Goal: Answer question/provide support: Share knowledge or assist other users

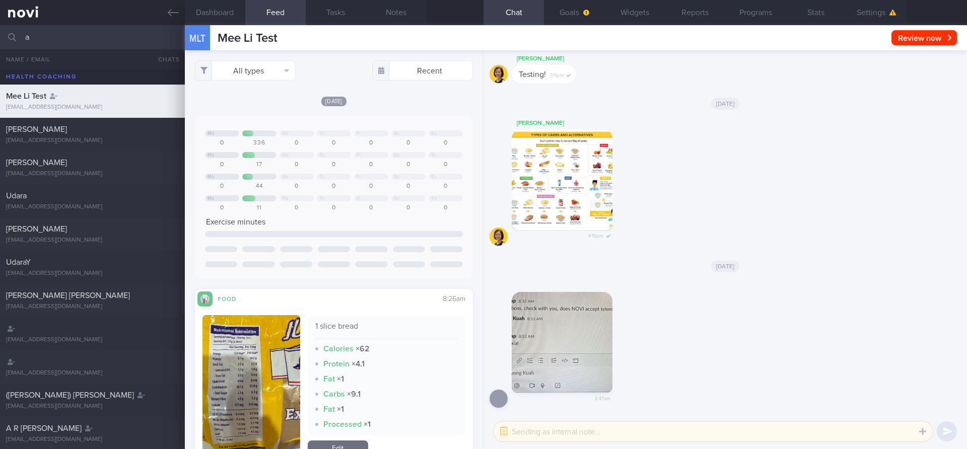
select select "9"
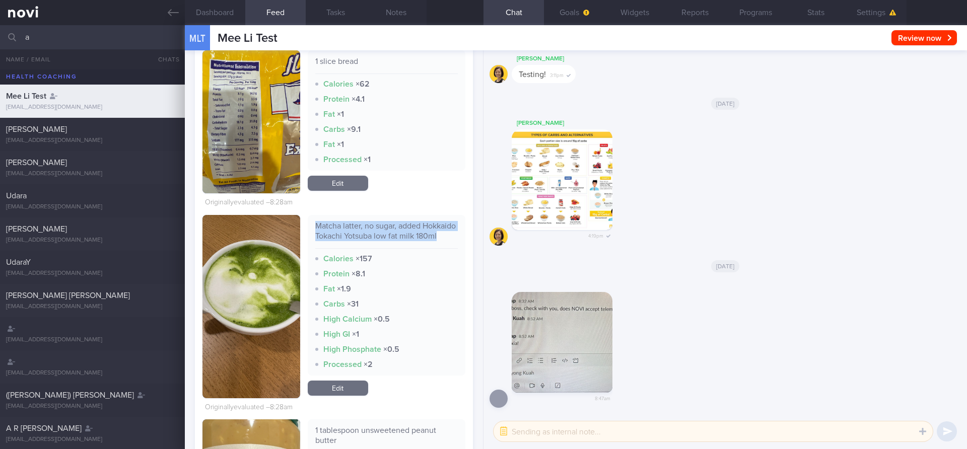
drag, startPoint x: 314, startPoint y: 223, endPoint x: 454, endPoint y: 242, distance: 140.9
click at [454, 242] on div "Matcha latter, no sugar, added Hokkaido Tokachi Yotsuba low fat milk 180ml" at bounding box center [386, 235] width 143 height 28
copy div "Matcha latter, no sugar, added Hokkaido Tokachi Yotsuba low fat milk 180ml"
click at [232, 347] on button "button" at bounding box center [251, 306] width 98 height 183
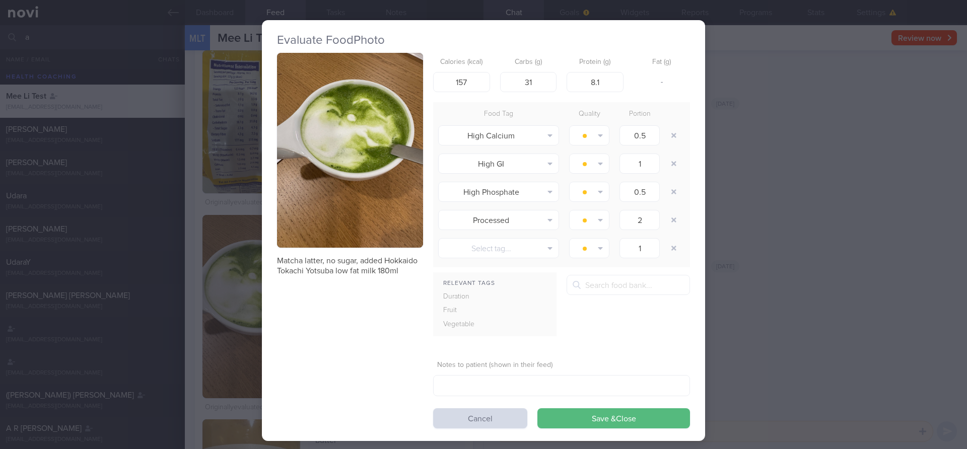
click at [363, 178] on button "button" at bounding box center [350, 150] width 146 height 195
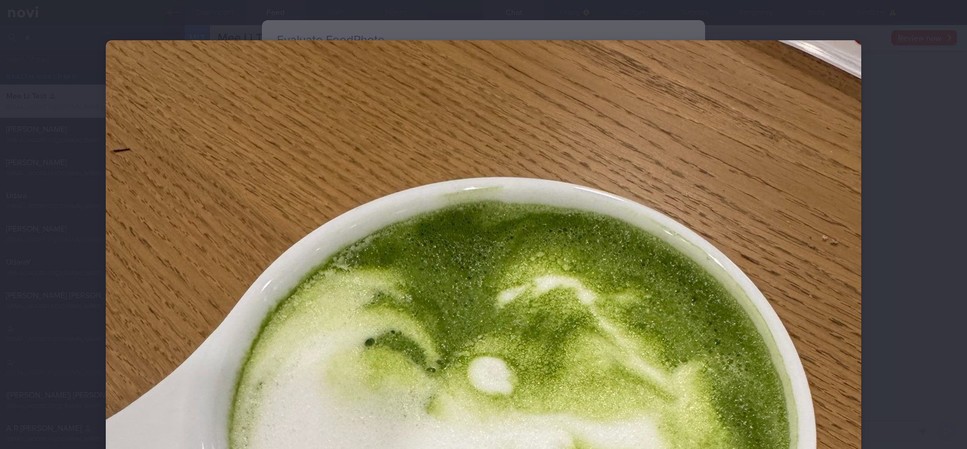
click at [925, 58] on div at bounding box center [483, 224] width 967 height 449
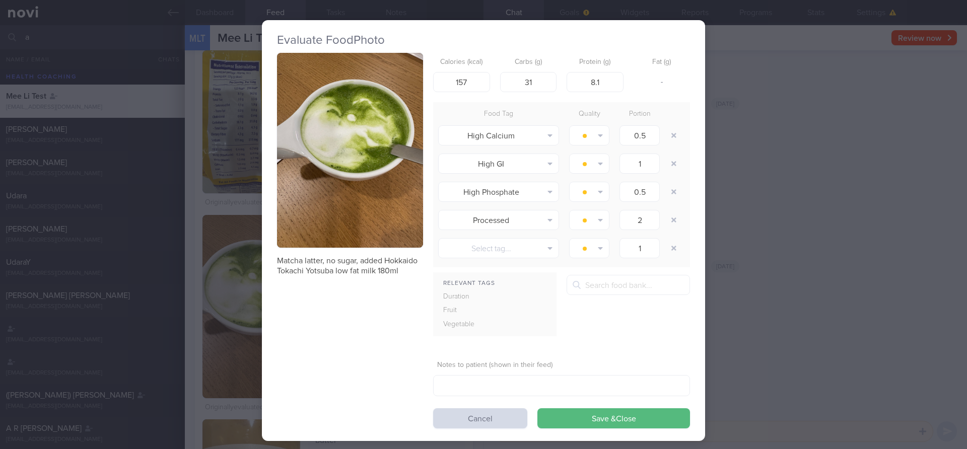
click at [925, 58] on div "Evaluate Food Photo Matcha latter, no sugar, added Hokkaido Tokachi Yotsuba low…" at bounding box center [483, 224] width 967 height 449
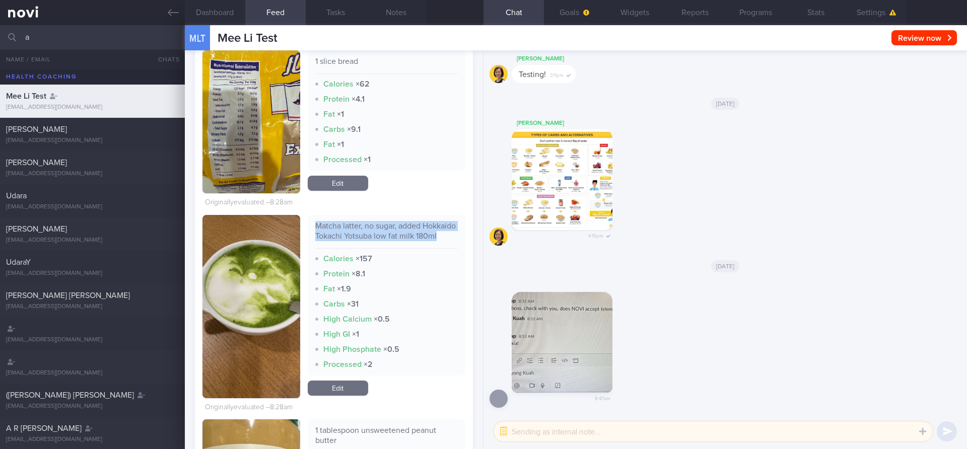
drag, startPoint x: 316, startPoint y: 221, endPoint x: 450, endPoint y: 246, distance: 136.7
click at [450, 246] on div "Matcha latter, no sugar, added Hokkaido Tokachi Yotsuba low fat milk 180ml" at bounding box center [386, 235] width 143 height 28
copy div "Matcha latter, no sugar, added Hokkaido Tokachi Yotsuba low fat milk 180ml"
click at [424, 234] on div "Matcha latter, no sugar, added Hokkaido Tokachi Yotsuba low fat milk 180ml" at bounding box center [386, 235] width 143 height 28
drag, startPoint x: 398, startPoint y: 228, endPoint x: 460, endPoint y: 239, distance: 62.5
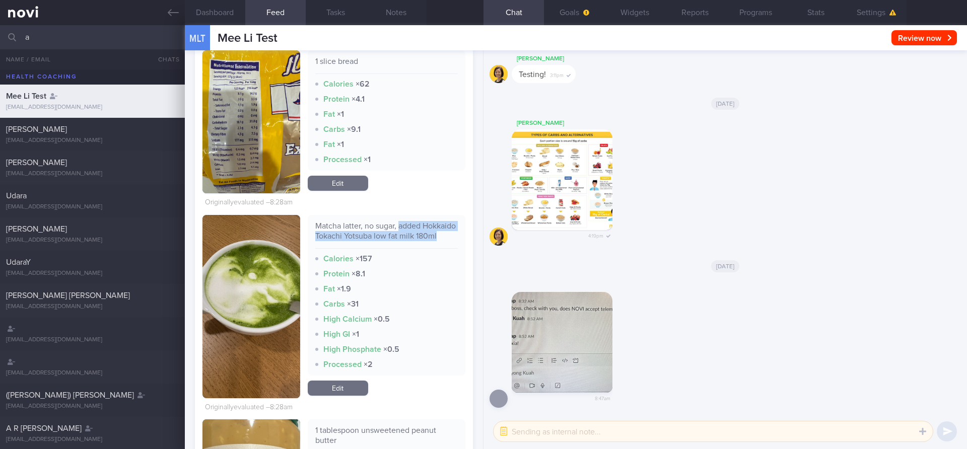
click at [460, 239] on div "Matcha latter, no sugar, added Hokkaido Tokachi Yotsuba low fat milk 180ml Calo…" at bounding box center [387, 295] width 158 height 161
copy div "added Hokkaido Tokachi Yotsuba low fat milk 180ml"
click at [390, 221] on div "Matcha latter, no sugar, added Hokkaido Tokachi Yotsuba low fat milk 180ml" at bounding box center [386, 235] width 143 height 28
click at [313, 224] on div "Matcha latter, no sugar, added Hokkaido Tokachi Yotsuba low fat milk 180ml Calo…" at bounding box center [387, 295] width 158 height 161
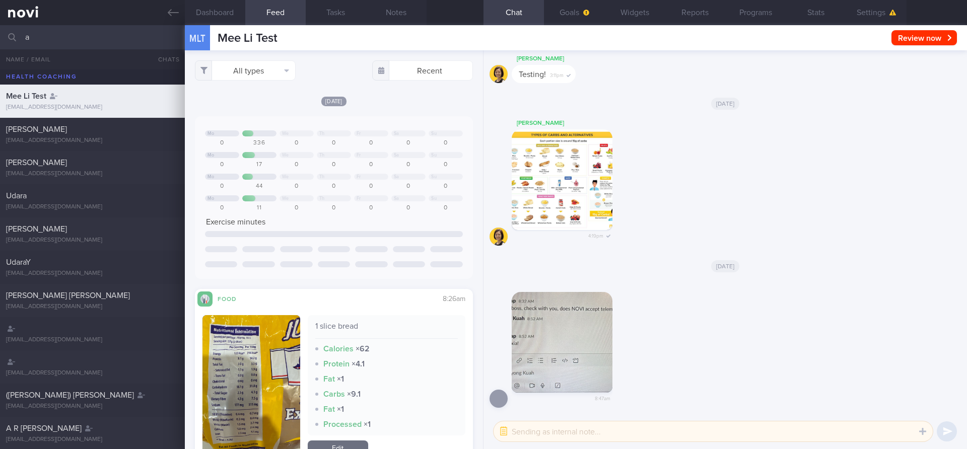
click at [467, 113] on div "Today Mo We Th Fr Sa Su 0 336 0 0 0 0 0 Mo We Th" at bounding box center [334, 187] width 278 height 183
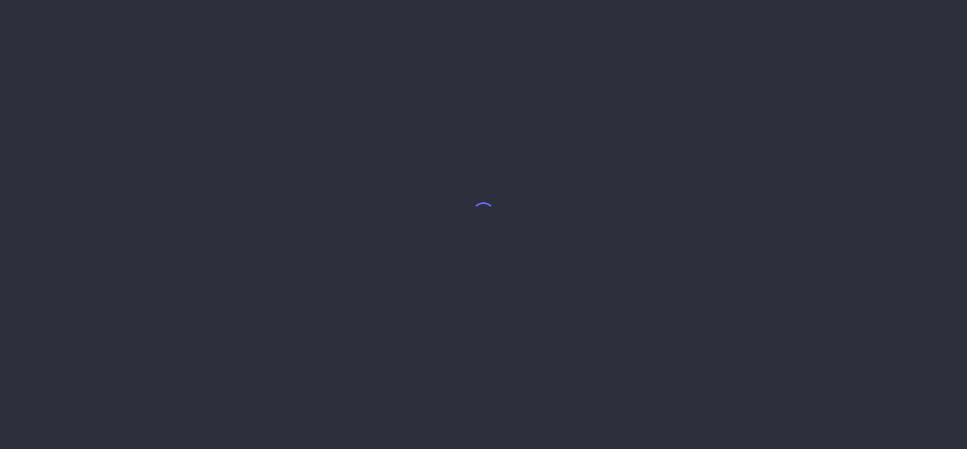
select select "9"
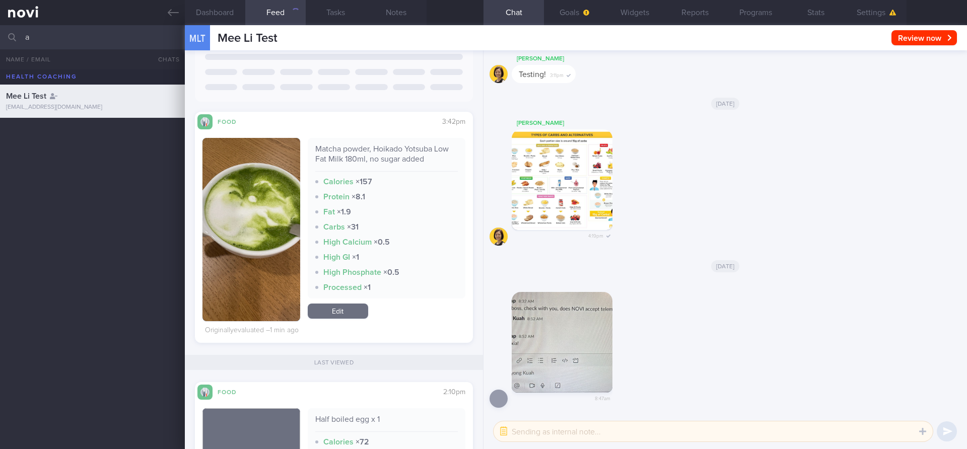
scroll to position [178, 0]
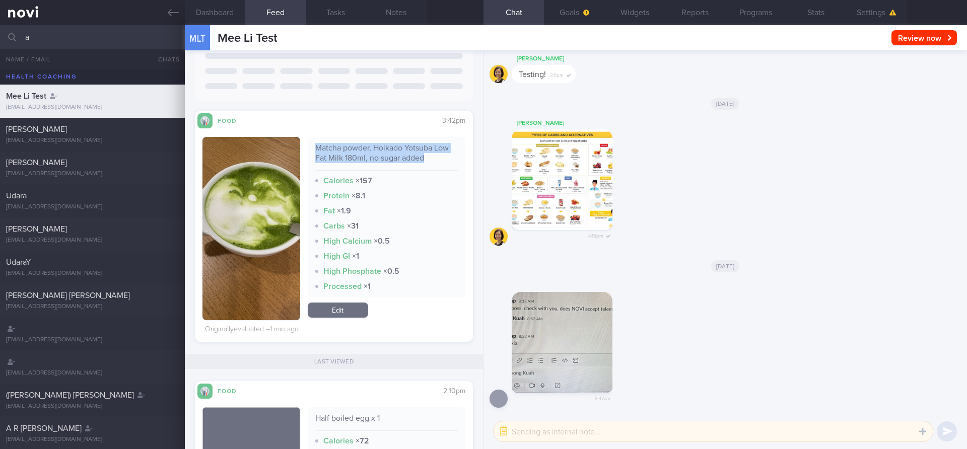
drag, startPoint x: 315, startPoint y: 149, endPoint x: 453, endPoint y: 165, distance: 139.0
click at [453, 165] on div "Matcha powder, Hoikado Yotsuba Low Fat Milk 180ml, no sugar added" at bounding box center [386, 157] width 143 height 28
copy div "Matcha powder, Hoikado Yotsuba Low Fat Milk 180ml, no sugar added"
click at [406, 161] on div "Matcha powder, Hoikado Yotsuba Low Fat Milk 180ml, no sugar added" at bounding box center [386, 157] width 143 height 28
drag, startPoint x: 313, startPoint y: 147, endPoint x: 460, endPoint y: 159, distance: 147.5
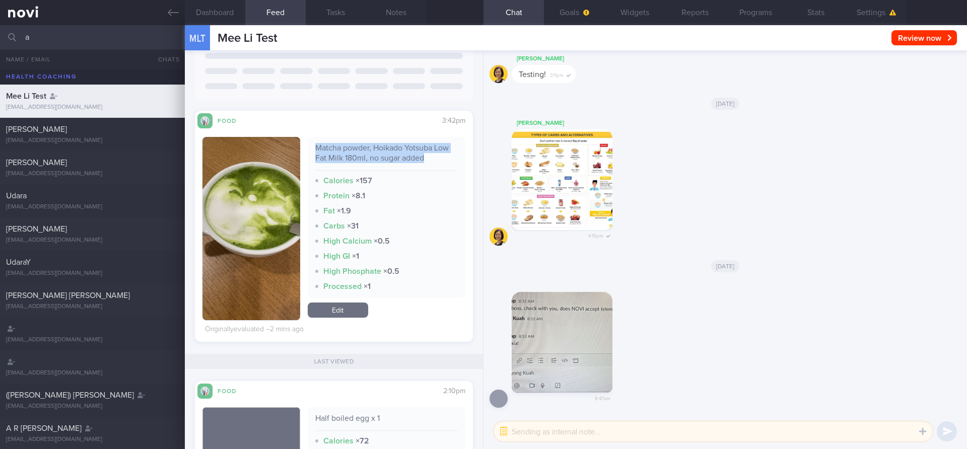
click at [460, 159] on div "Matcha powder, Hoikado Yotsuba Low Fat Milk 180ml, no sugar added Calories × 15…" at bounding box center [387, 217] width 158 height 161
copy div "Matcha powder, Hoikado Yotsuba Low Fat Milk 180ml, no sugar added"
click at [373, 161] on div "Matcha powder, Hoikado Yotsuba Low Fat Milk 180ml, no sugar added" at bounding box center [386, 157] width 143 height 28
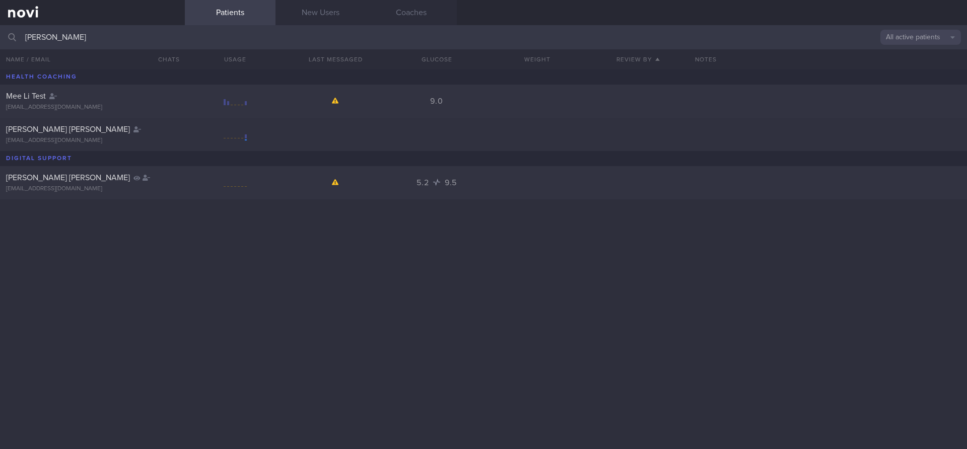
click at [57, 40] on input "mee li" at bounding box center [483, 37] width 967 height 24
type input "e"
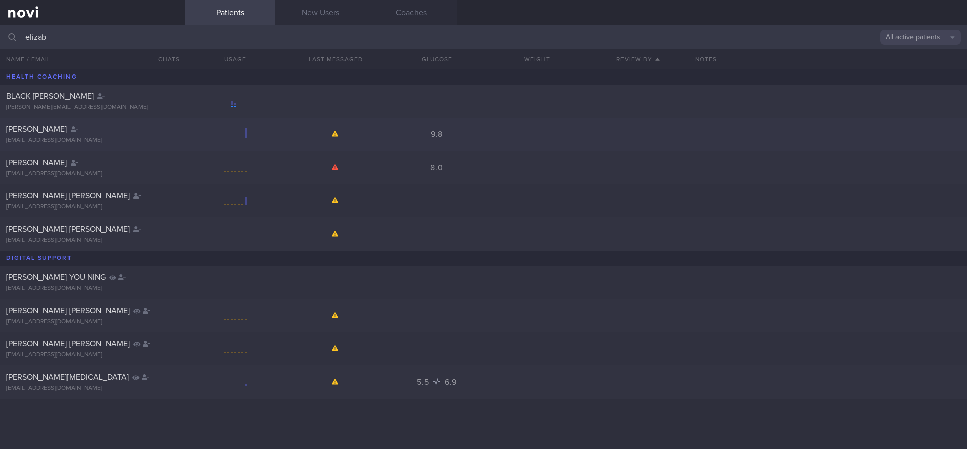
type input "elizab"
click at [21, 143] on div "[EMAIL_ADDRESS][DOMAIN_NAME]" at bounding box center [92, 141] width 173 height 8
select select "9"
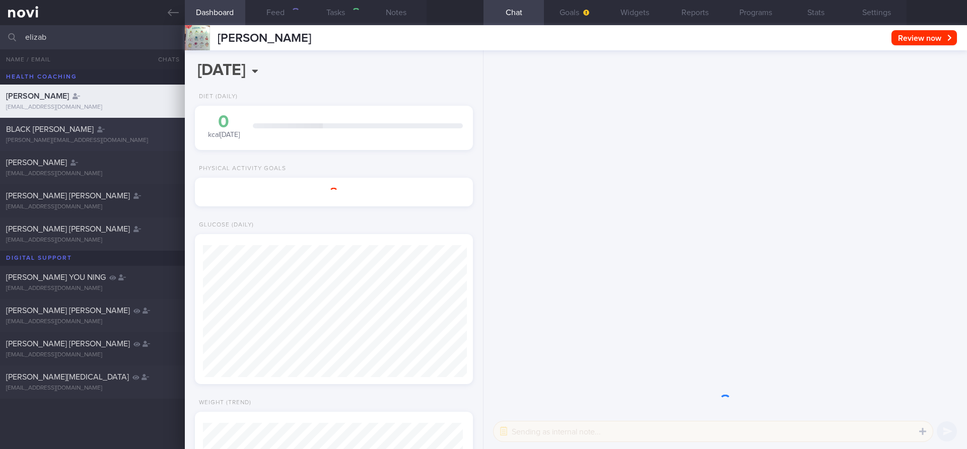
scroll to position [130, 260]
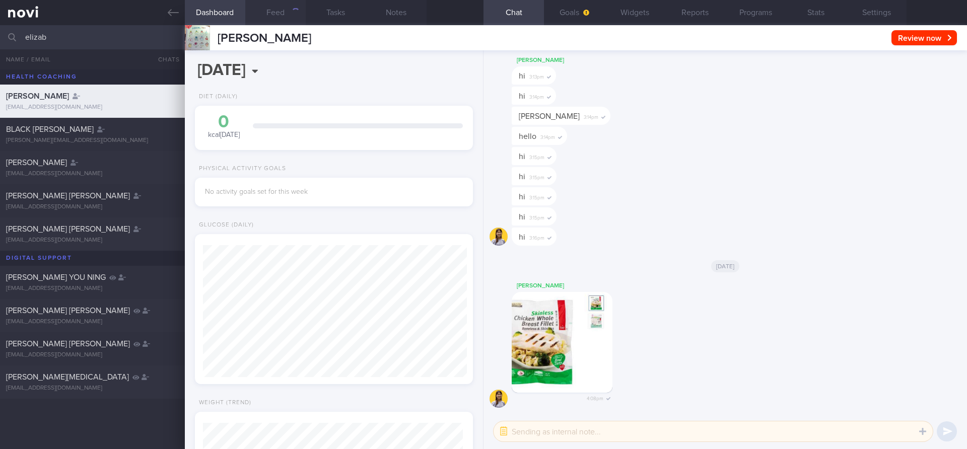
click at [286, 7] on button "Feed" at bounding box center [275, 12] width 60 height 25
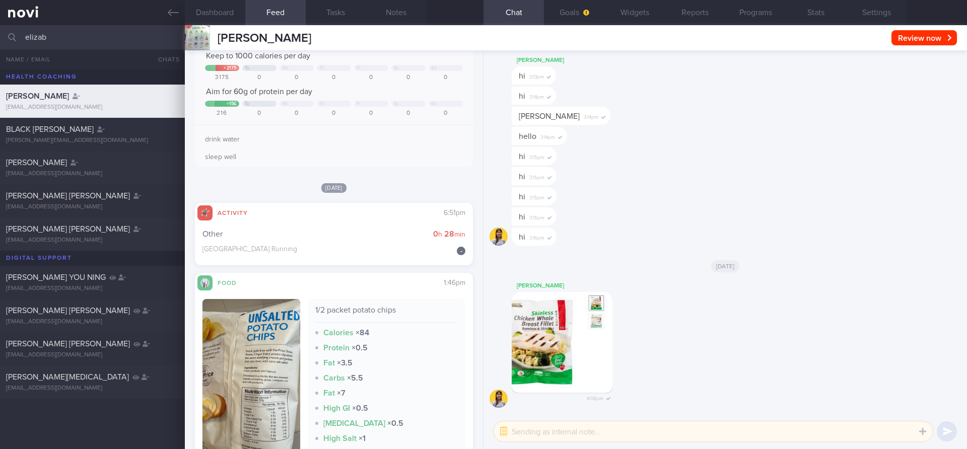
scroll to position [76, 0]
click at [279, 358] on button "button" at bounding box center [251, 393] width 98 height 188
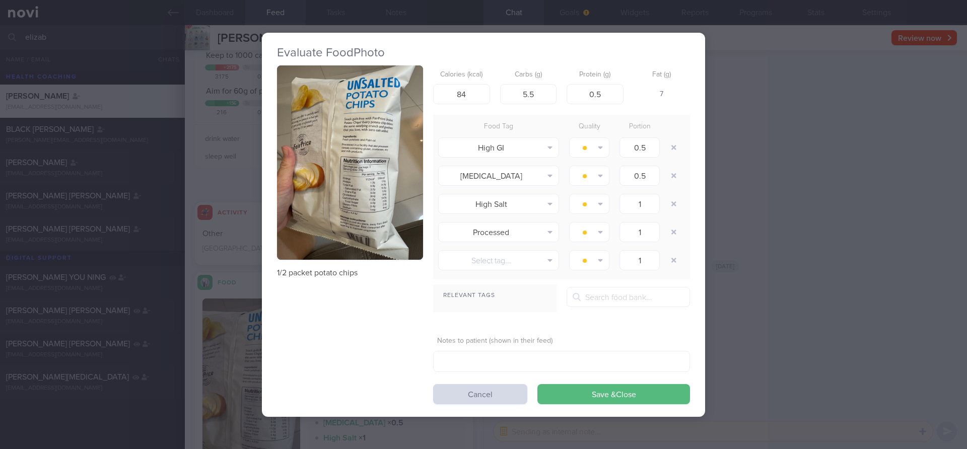
click at [372, 169] on button "button" at bounding box center [350, 162] width 146 height 195
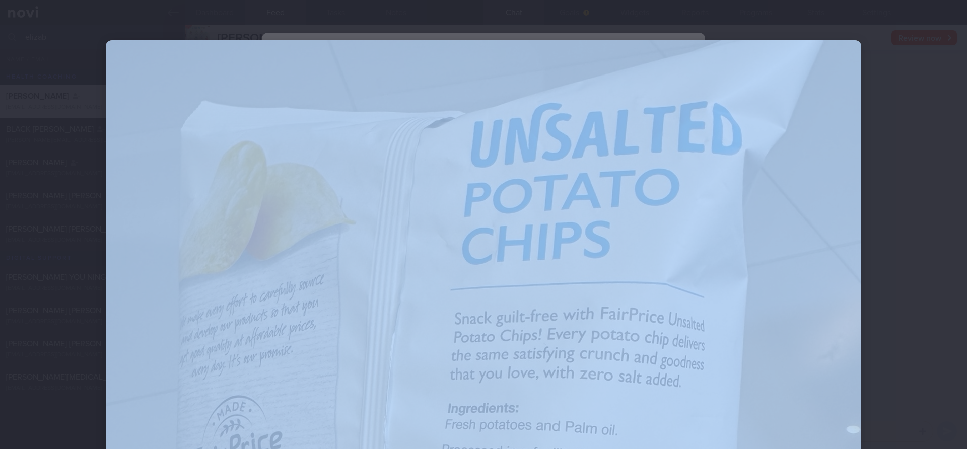
click at [905, 212] on div at bounding box center [483, 224] width 967 height 449
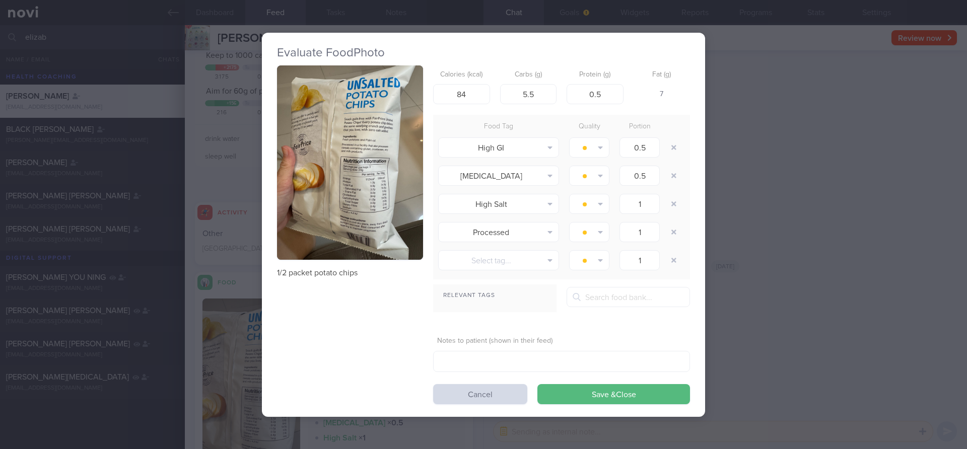
click at [905, 212] on div "Evaluate Food Photo 1/2 packet potato chips Calories (kcal) 84 Carbs (g) 5.5 Pr…" at bounding box center [483, 224] width 967 height 449
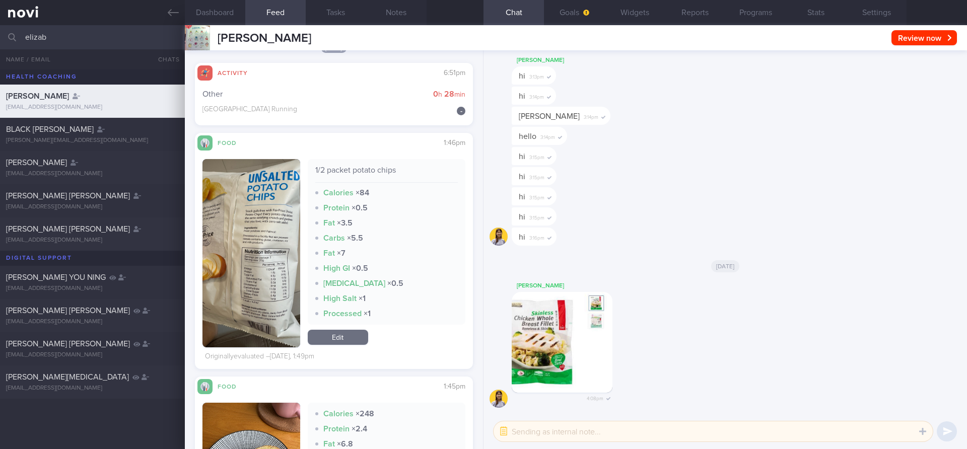
scroll to position [187, 0]
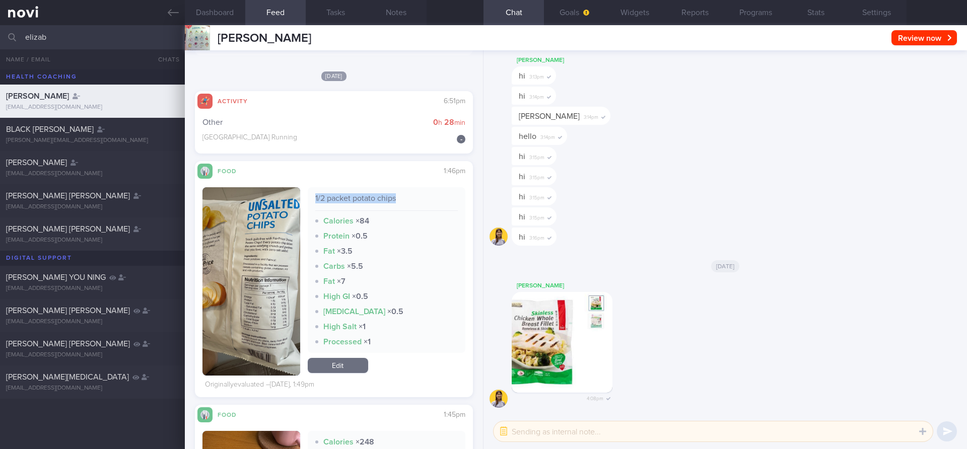
drag, startPoint x: 316, startPoint y: 200, endPoint x: 398, endPoint y: 196, distance: 82.7
click at [398, 196] on div "1/2 packet potato chips" at bounding box center [386, 202] width 143 height 18
copy div "1/2 packet potato chips"
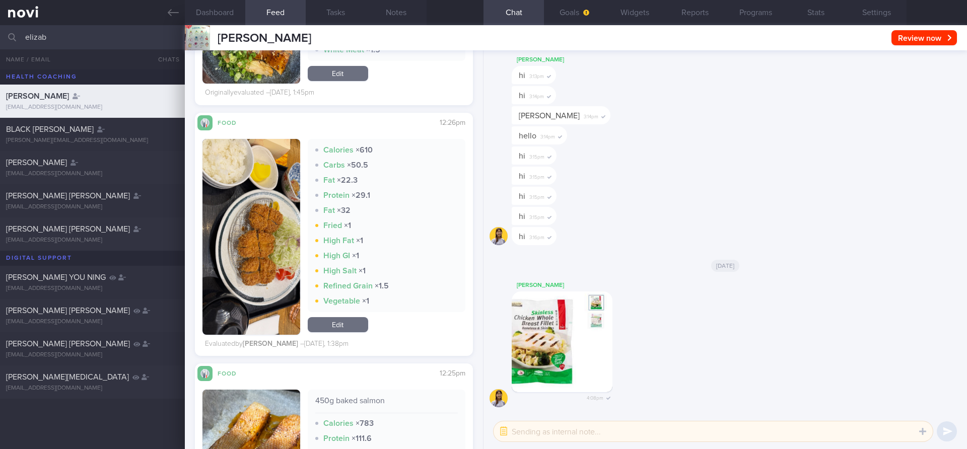
scroll to position [887, 0]
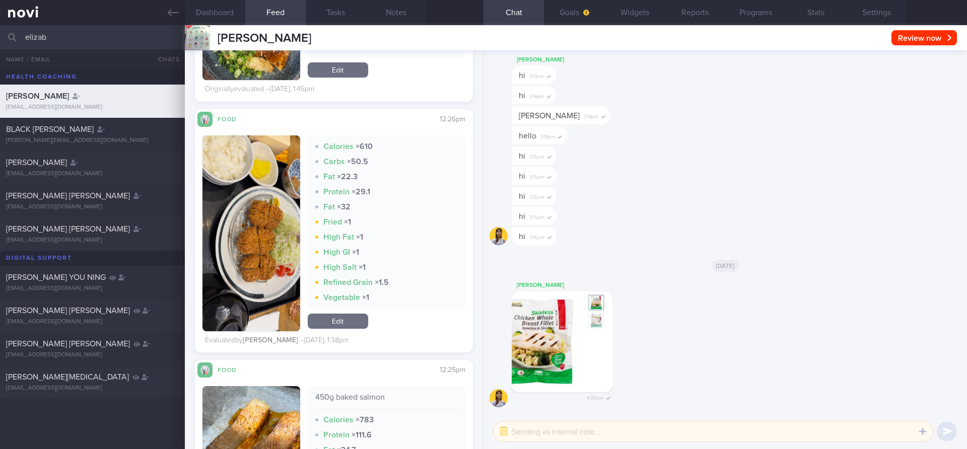
click at [265, 248] on button "button" at bounding box center [251, 233] width 98 height 196
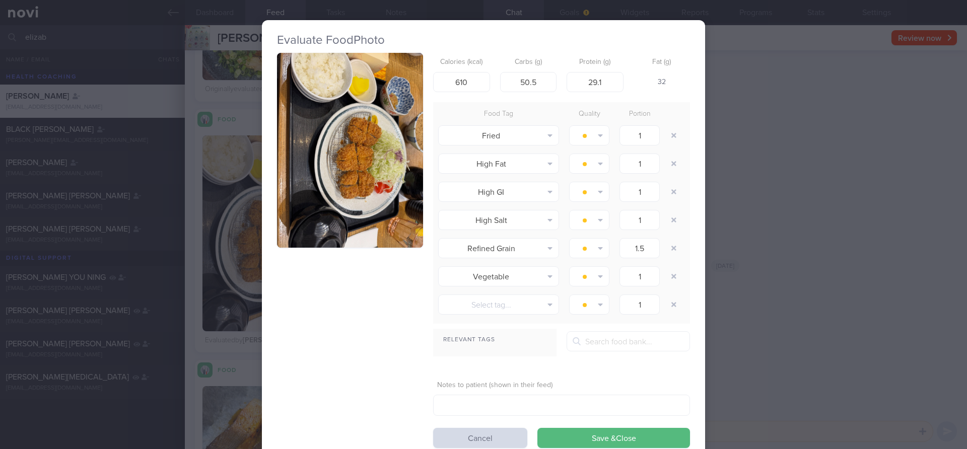
click at [372, 180] on button "button" at bounding box center [350, 150] width 146 height 195
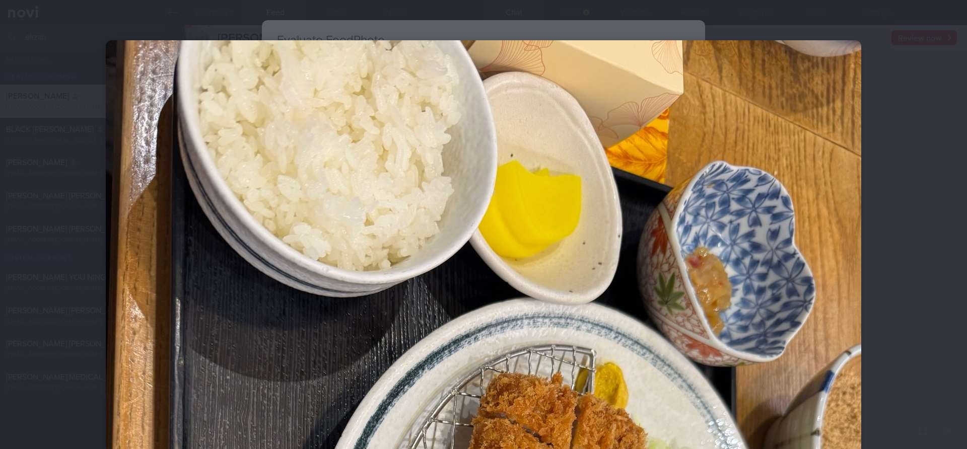
click at [906, 92] on div at bounding box center [483, 224] width 967 height 449
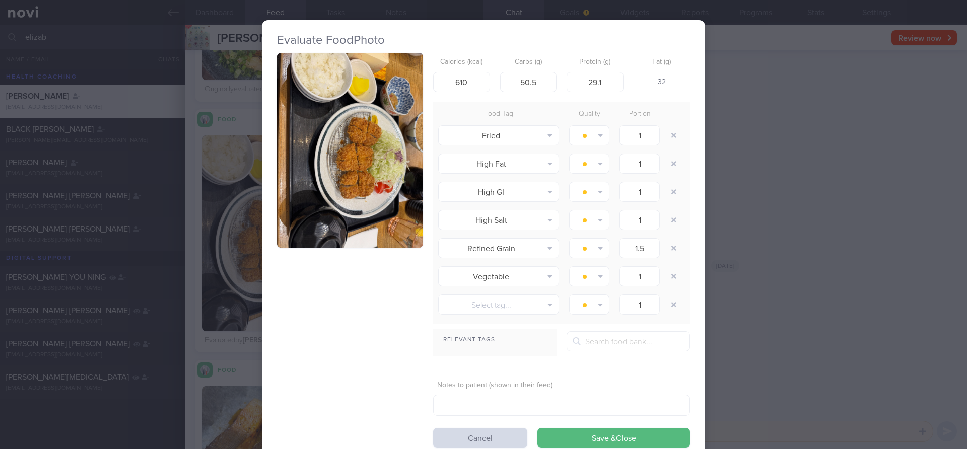
click at [906, 92] on div "Evaluate Food Photo Calories (kcal) 610 Carbs (g) 50.5 Protein (g) 29.1 Fat (g)…" at bounding box center [483, 224] width 967 height 449
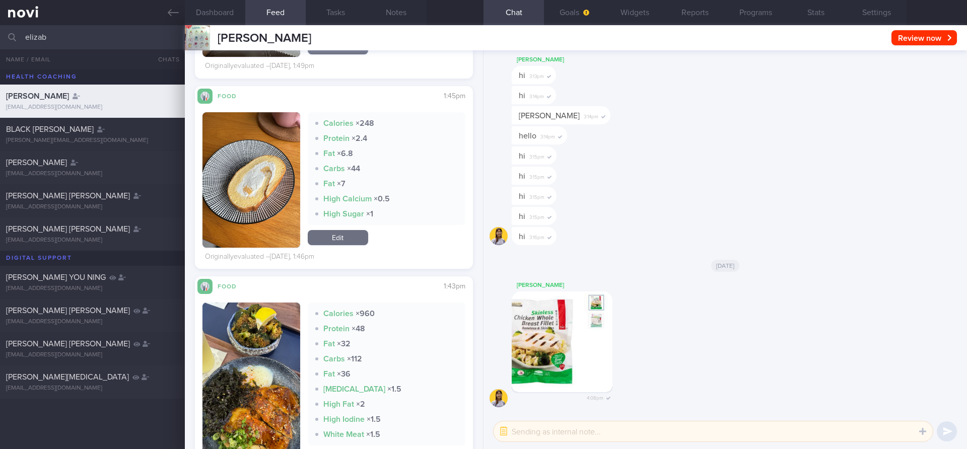
scroll to position [507, 0]
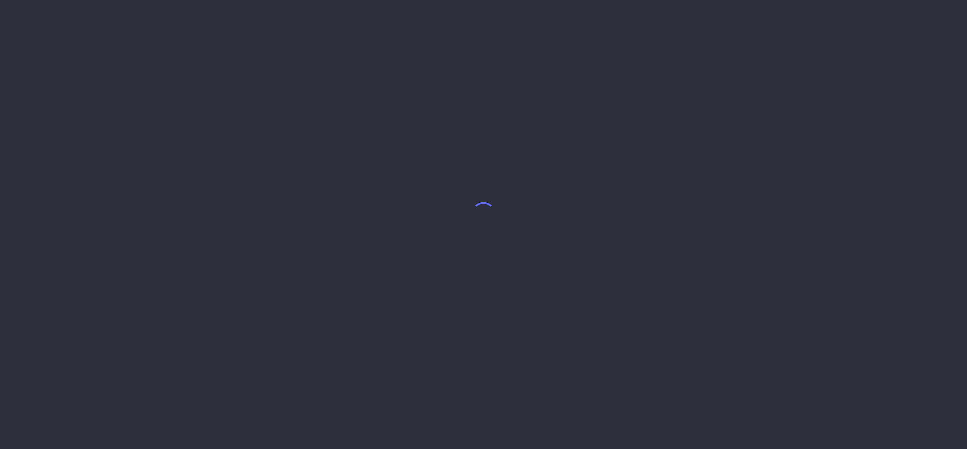
select select "9"
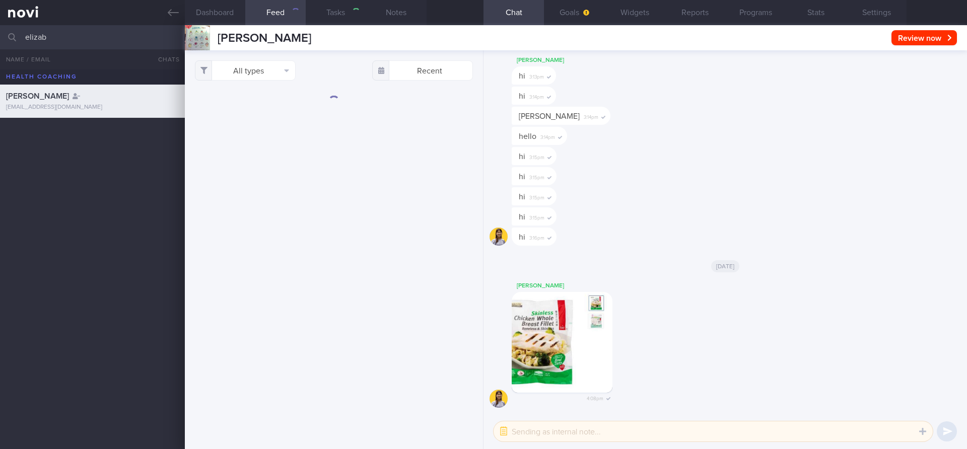
click at [58, 39] on input "elizab" at bounding box center [483, 37] width 967 height 24
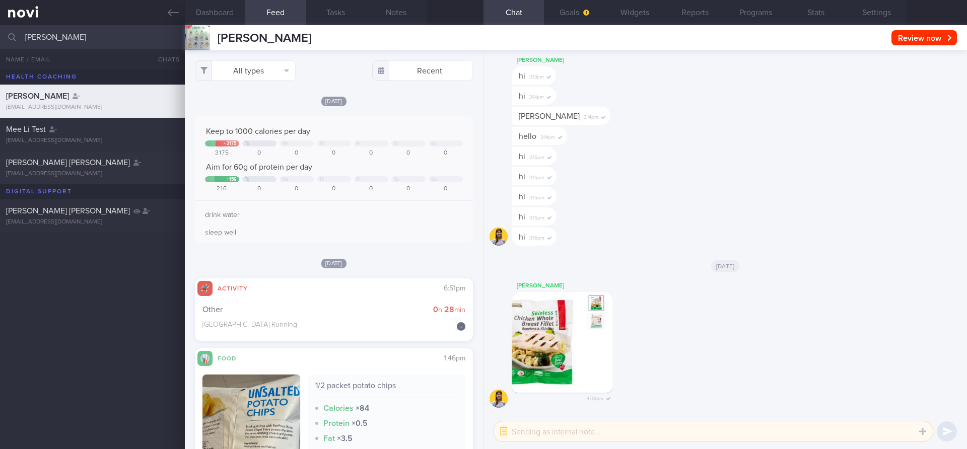
click at [58, 37] on input "mee li" at bounding box center [483, 37] width 967 height 24
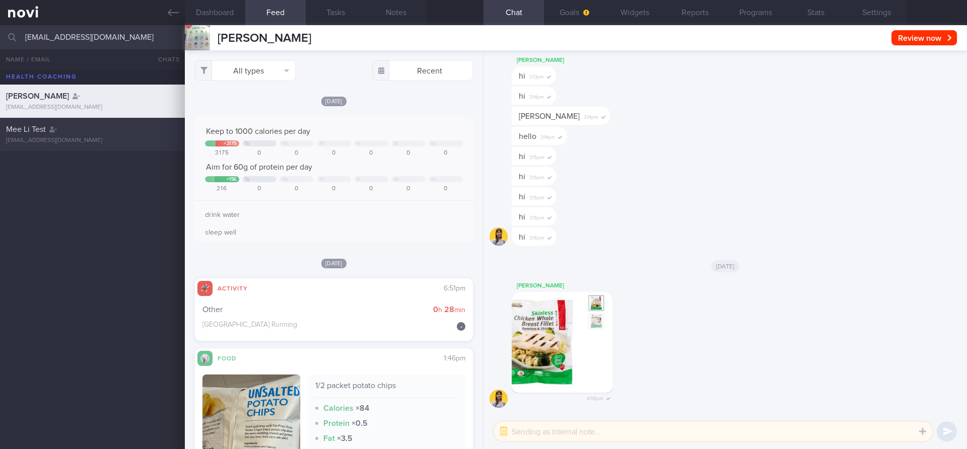
type input "liyap0466@gmail.com"
click at [77, 140] on div "liyap0466@gmail.com" at bounding box center [92, 141] width 173 height 8
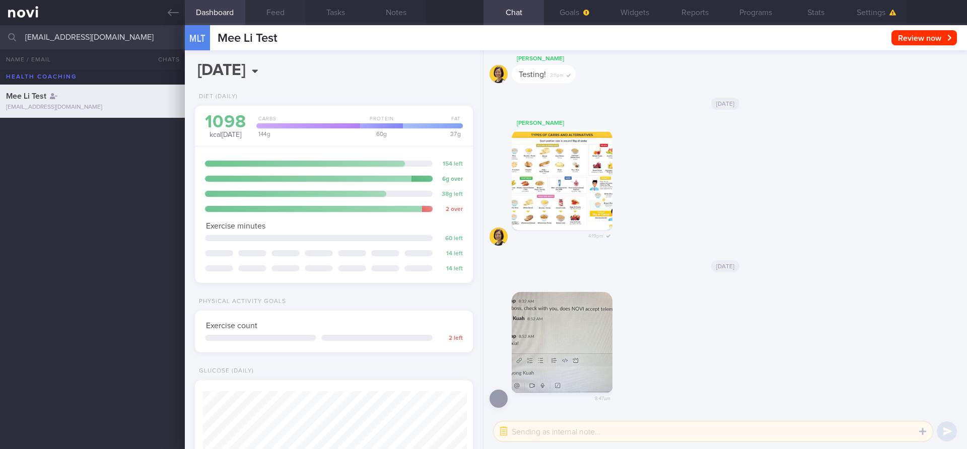
click at [277, 9] on button "Feed" at bounding box center [275, 12] width 60 height 25
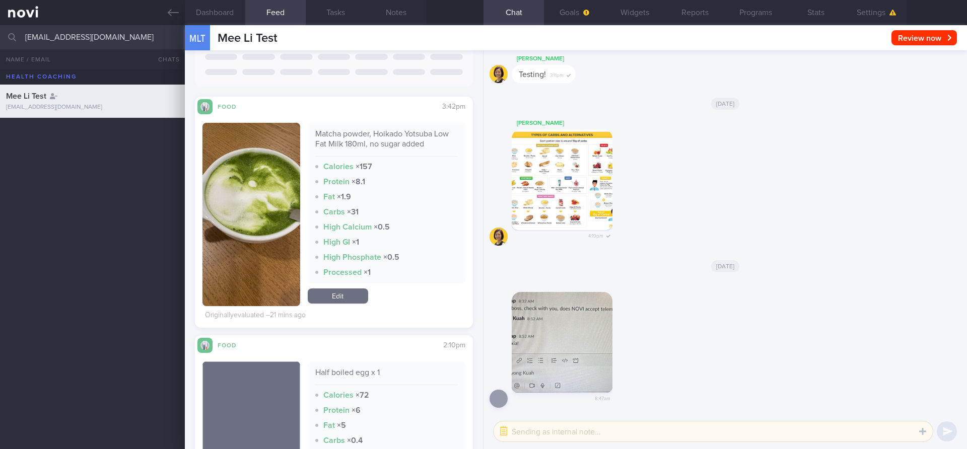
scroll to position [196, 0]
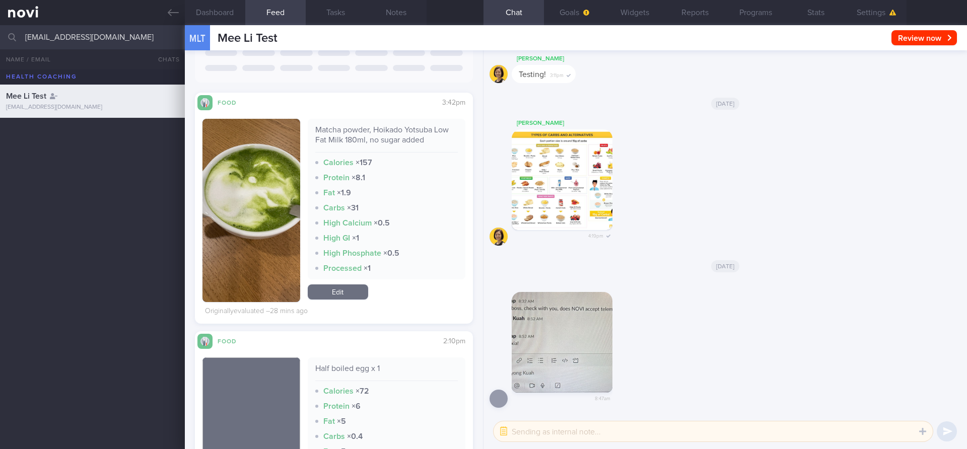
click at [288, 134] on img "button" at bounding box center [251, 210] width 98 height 183
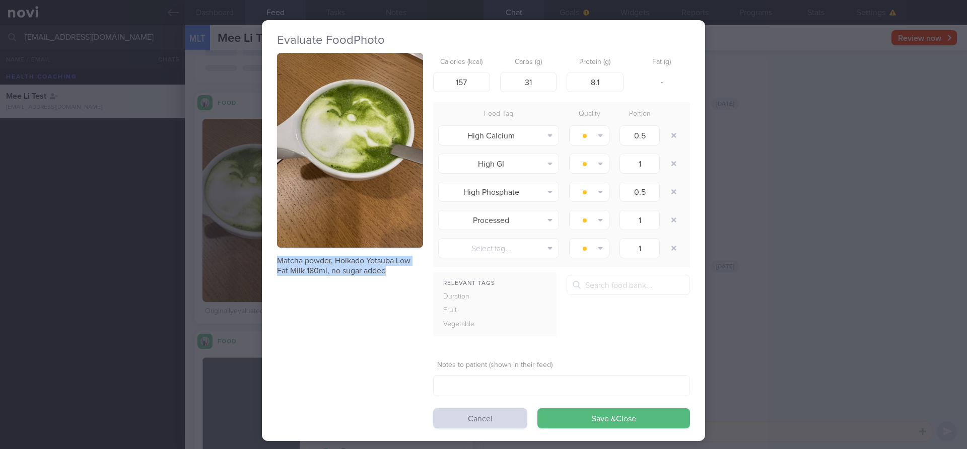
drag, startPoint x: 272, startPoint y: 258, endPoint x: 417, endPoint y: 277, distance: 146.3
click at [417, 277] on div "Evaluate Food Photo Matcha powder, Hoikado Yotsuba Low Fat Milk 180ml, no sugar…" at bounding box center [483, 230] width 443 height 421
click at [757, 81] on div "Evaluate Food Photo Matcha powder, Hoikado Yotsuba Low Fat Milk 180ml, no sugar…" at bounding box center [483, 224] width 967 height 449
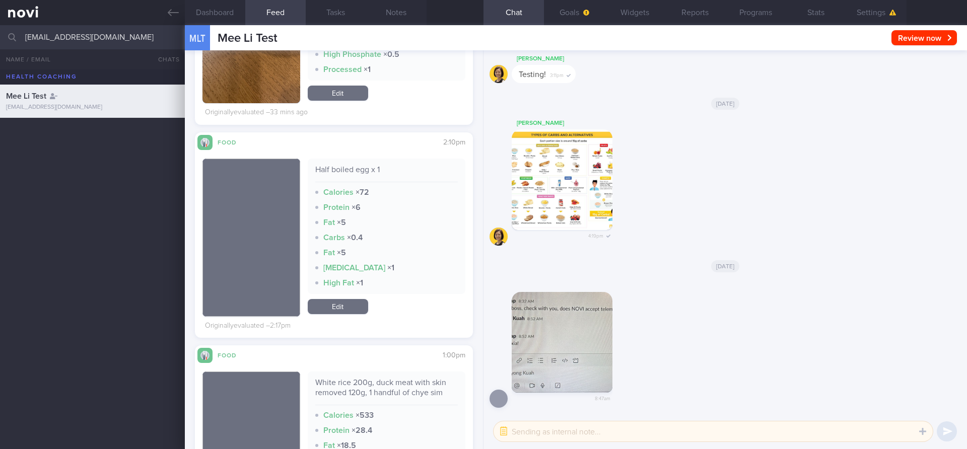
scroll to position [323, 0]
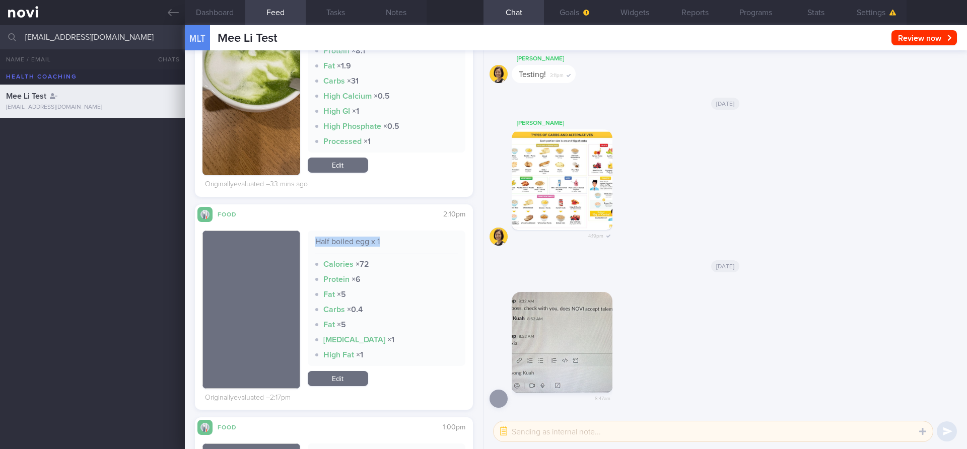
drag, startPoint x: 313, startPoint y: 242, endPoint x: 390, endPoint y: 242, distance: 77.0
click at [390, 242] on div "Half boiled egg x 1 Calories × 72 Protein × 6 Fat × 5 Carbs × 0.4 Fat × 5 High …" at bounding box center [387, 298] width 158 height 135
copy div "Half boiled egg x 1"
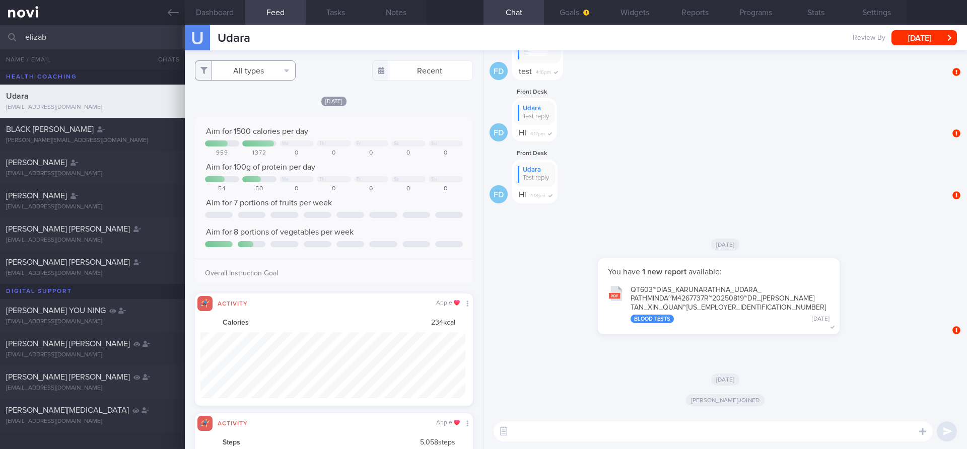
click at [265, 72] on button "All types" at bounding box center [245, 70] width 101 height 20
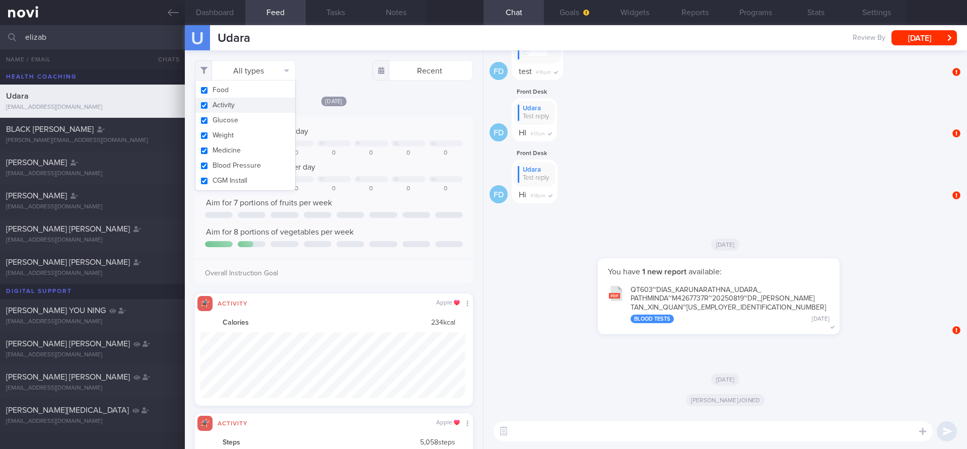
click at [261, 100] on button "Activity" at bounding box center [245, 105] width 100 height 15
checkbox input "false"
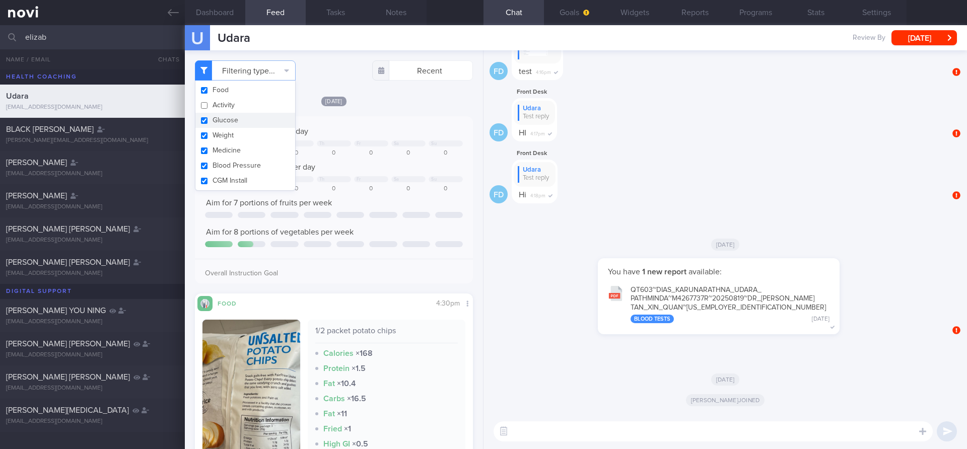
click at [268, 121] on button "Glucose" at bounding box center [245, 120] width 100 height 15
checkbox input "false"
click at [277, 147] on button "Medicine" at bounding box center [245, 150] width 100 height 15
checkbox input "false"
click at [277, 137] on button "Weight" at bounding box center [245, 135] width 100 height 15
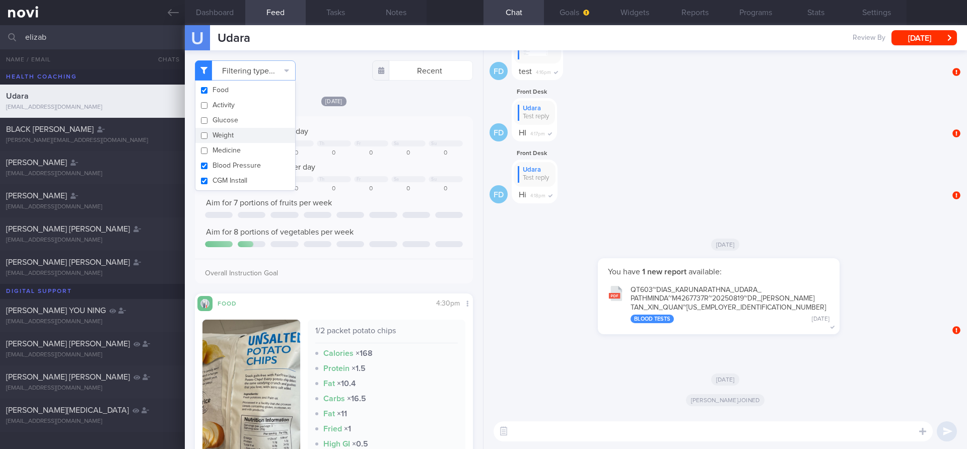
checkbox input "false"
click at [389, 124] on div "Aim for 1500 calories per day We Th Fr Sa Su 959 1372 0 0 0 0 0 Aim for 100g of…" at bounding box center [334, 199] width 278 height 167
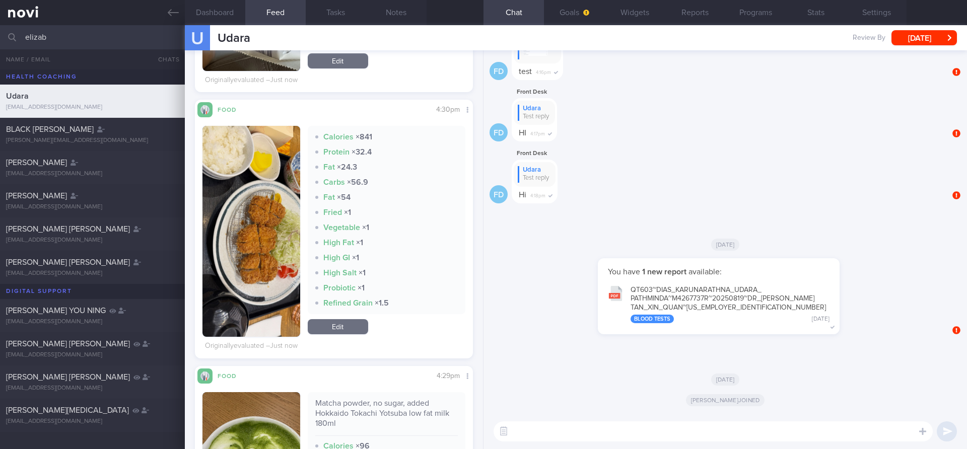
scroll to position [449, 0]
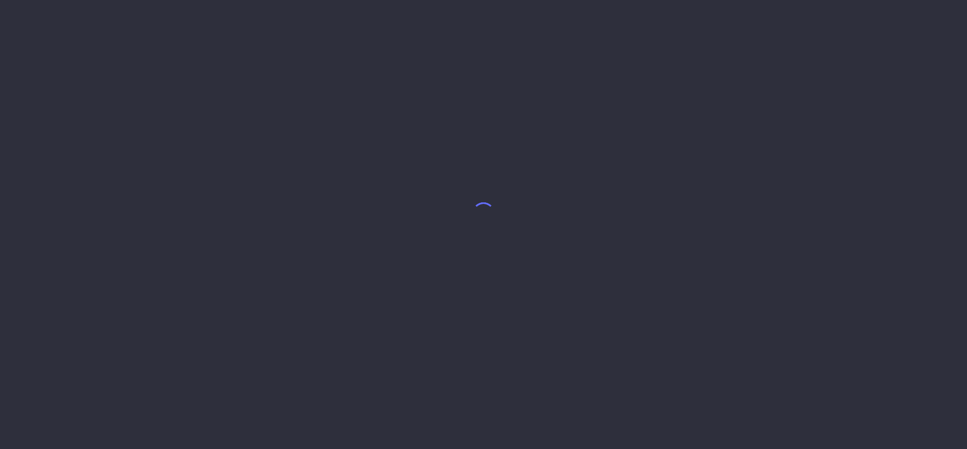
select select "9"
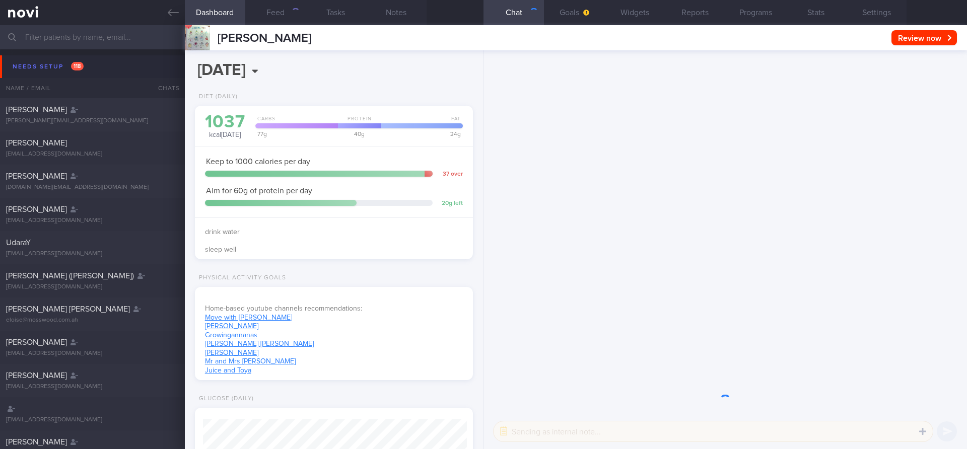
scroll to position [132, 264]
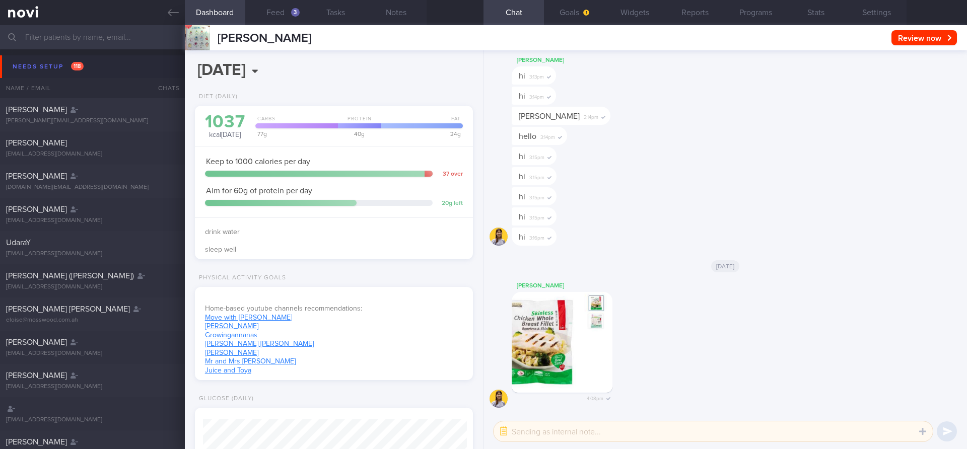
click at [270, 25] on div "[PERSON_NAME] [PERSON_NAME] [PERSON_NAME][EMAIL_ADDRESS][DOMAIN_NAME] Review no…" at bounding box center [576, 37] width 782 height 25
click at [273, 12] on button "Feed 3" at bounding box center [275, 12] width 60 height 25
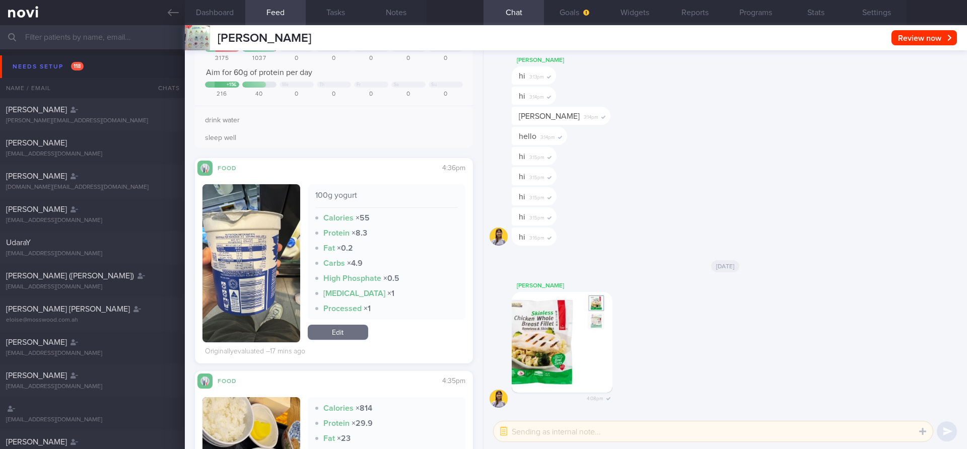
scroll to position [69, 0]
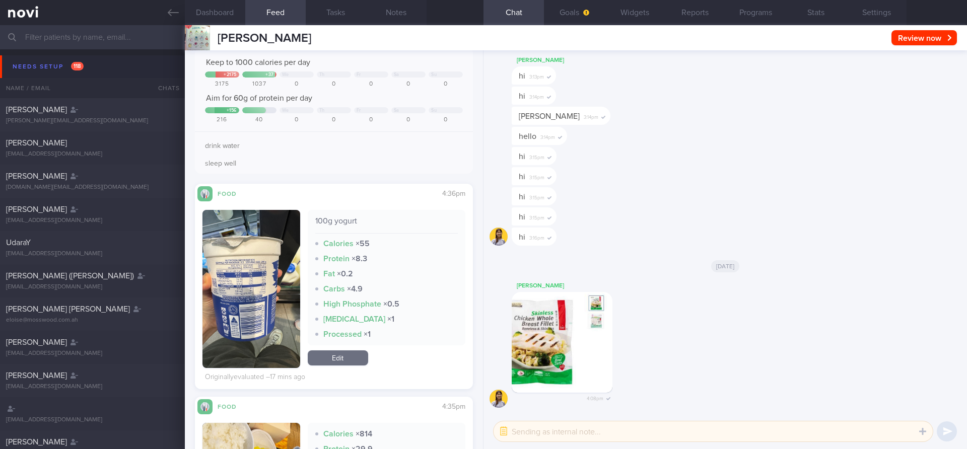
click at [237, 279] on button "button" at bounding box center [251, 289] width 98 height 158
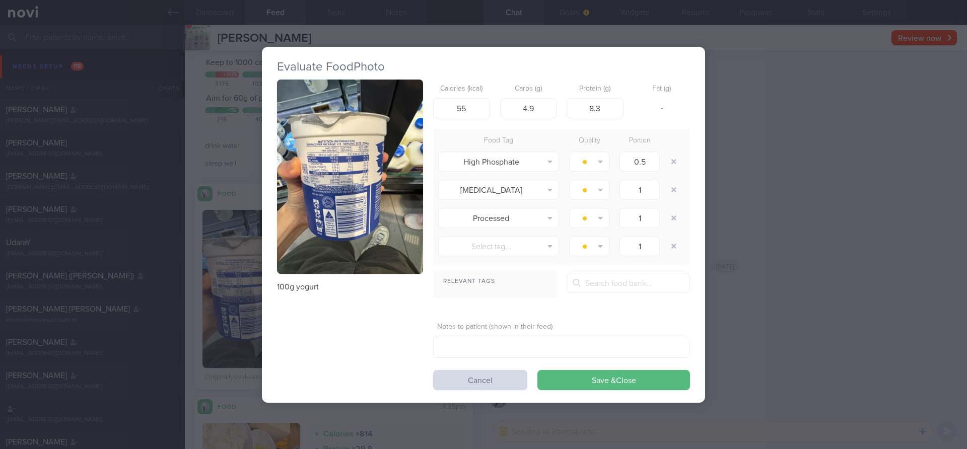
click at [344, 195] on button "button" at bounding box center [350, 177] width 146 height 195
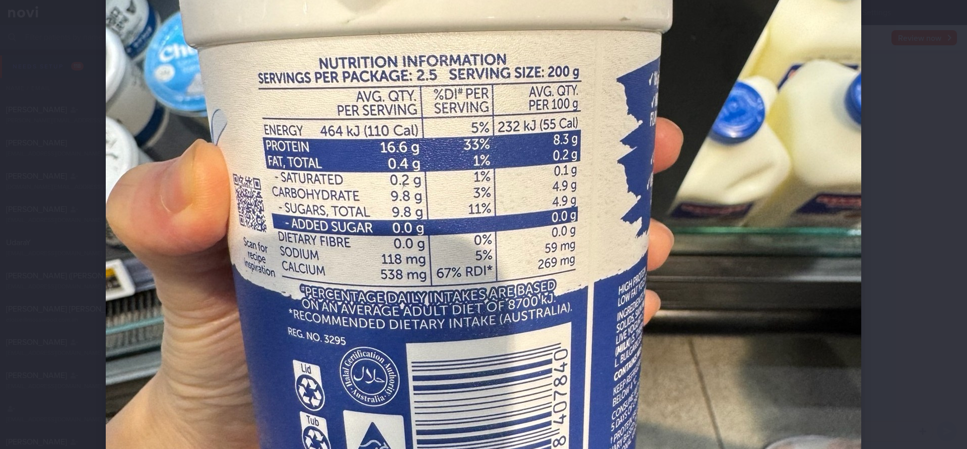
scroll to position [304, 0]
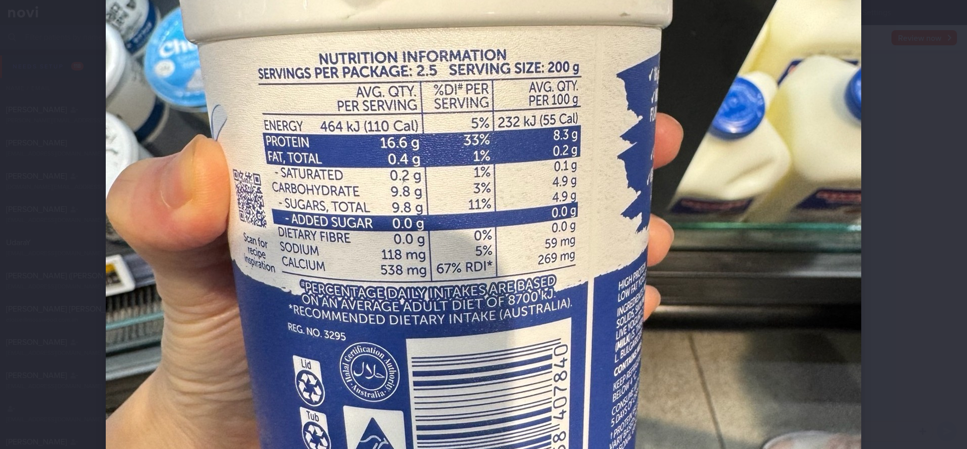
click at [901, 115] on div at bounding box center [483, 224] width 967 height 449
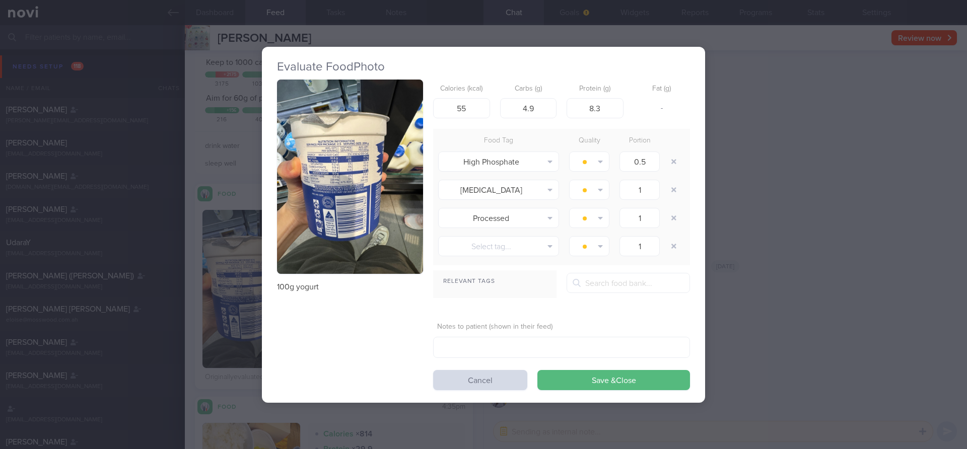
click at [346, 179] on button "button" at bounding box center [350, 177] width 146 height 195
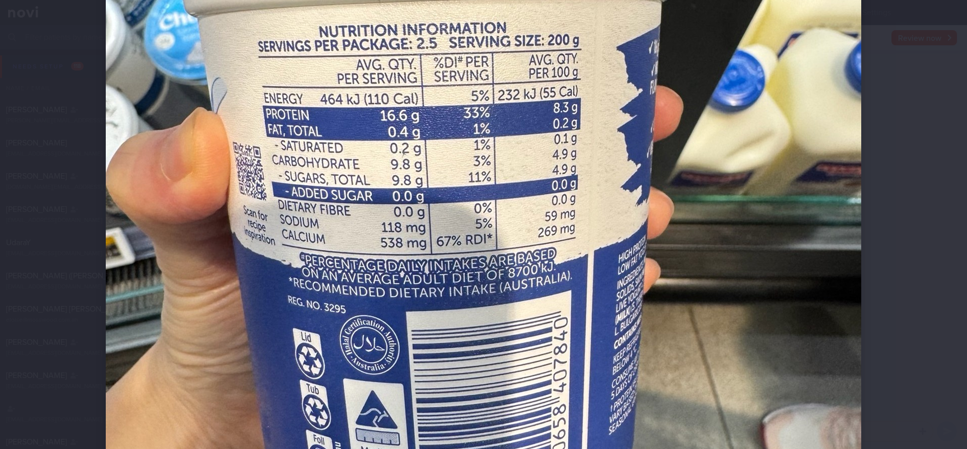
scroll to position [325, 0]
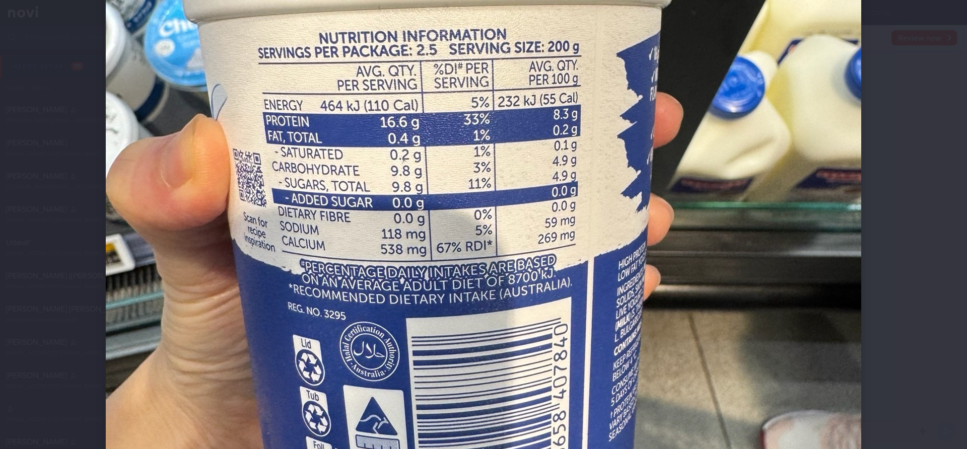
click at [958, 185] on div at bounding box center [483, 224] width 967 height 449
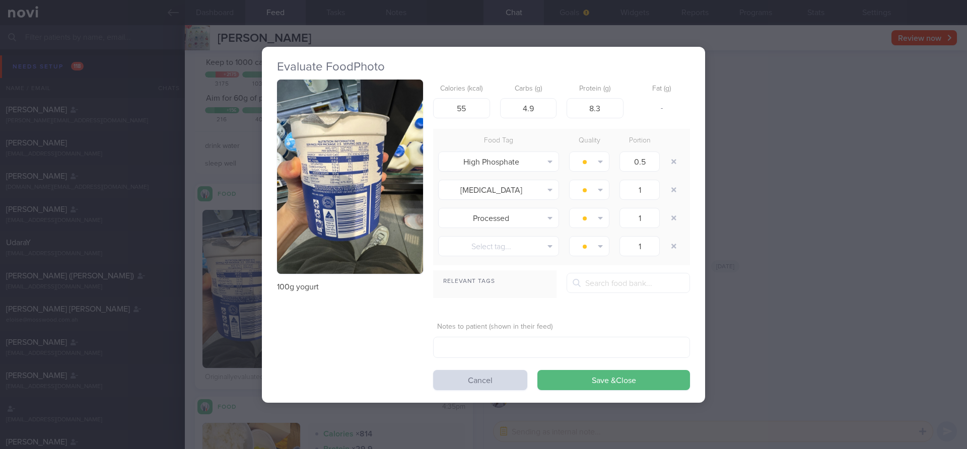
click at [379, 241] on button "button" at bounding box center [350, 177] width 146 height 195
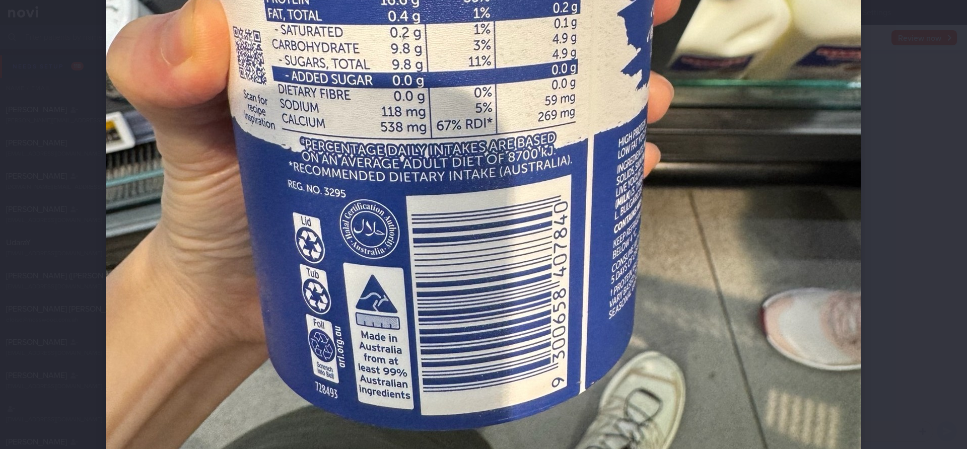
scroll to position [448, 0]
click at [919, 163] on div at bounding box center [483, 224] width 967 height 449
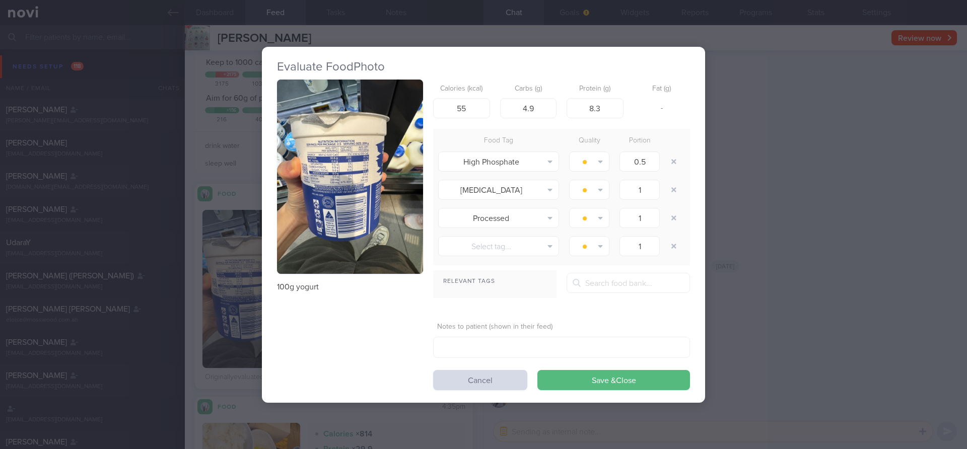
click at [815, 193] on div "Evaluate Food Photo 100g yogurt Calories (kcal) 55 Carbs (g) 4.9 Protein (g) 8.…" at bounding box center [483, 224] width 967 height 449
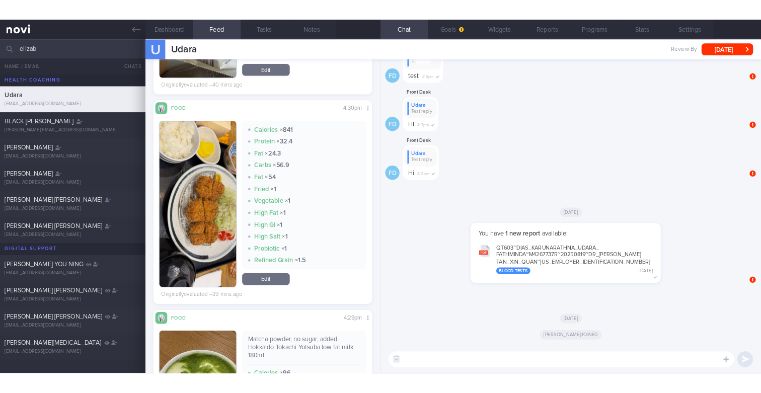
scroll to position [449, 0]
